Goal: Check status: Check status

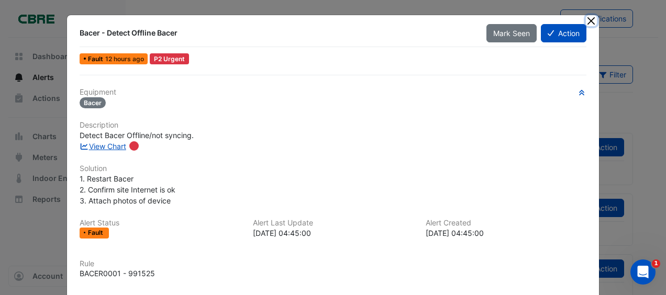
drag, startPoint x: 590, startPoint y: 17, endPoint x: 488, endPoint y: 61, distance: 110.9
click at [590, 17] on button "Close" at bounding box center [590, 20] width 11 height 11
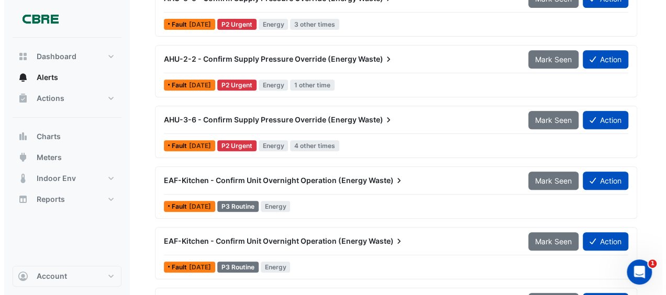
scroll to position [258, 0]
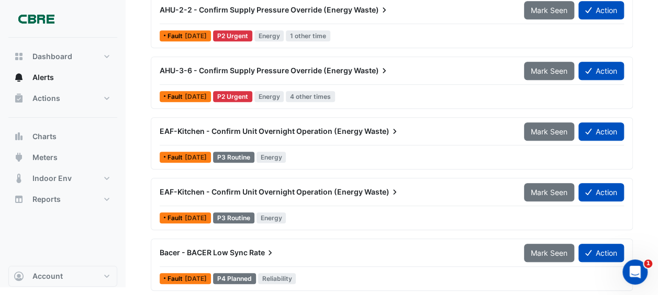
click at [382, 190] on span "Waste)" at bounding box center [382, 192] width 36 height 10
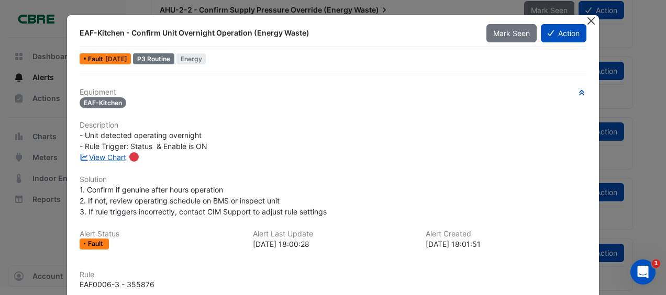
click at [587, 20] on button "Close" at bounding box center [590, 20] width 11 height 11
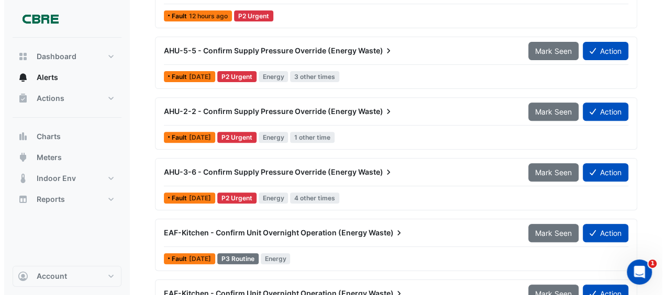
scroll to position [105, 0]
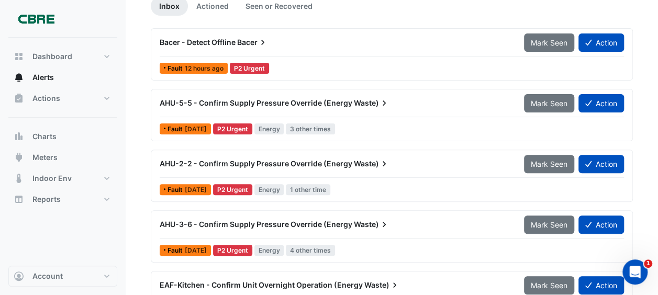
click at [250, 162] on span "AHU-2-2 - Confirm Supply Pressure Override (Energy" at bounding box center [256, 163] width 193 height 9
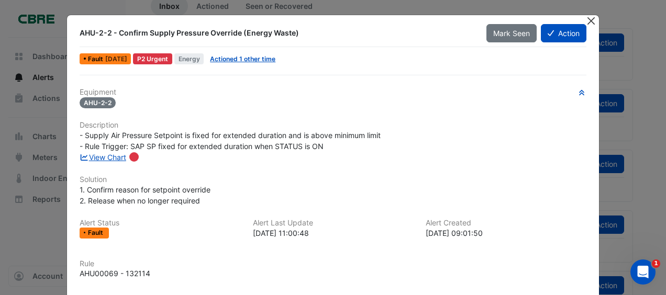
click at [587, 21] on button "Close" at bounding box center [590, 20] width 11 height 11
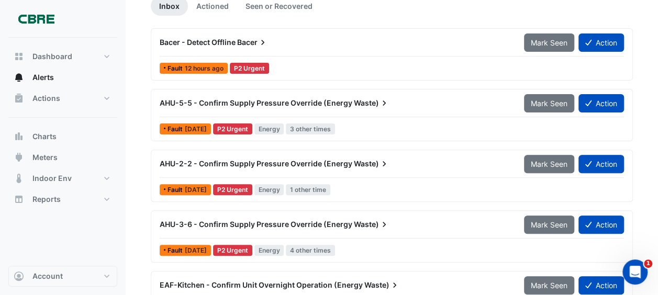
click at [253, 220] on span "AHU-3-6 - Confirm Supply Pressure Override (Energy" at bounding box center [256, 224] width 193 height 9
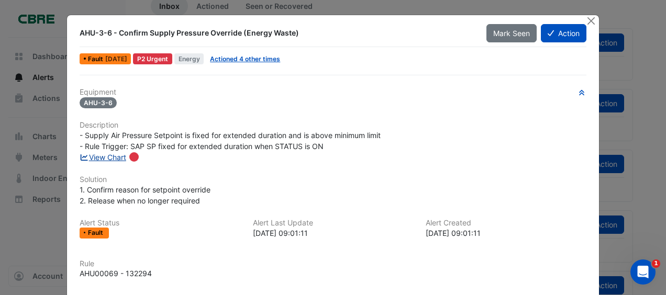
click at [115, 156] on link "View Chart" at bounding box center [103, 157] width 47 height 9
